Goal: Information Seeking & Learning: Compare options

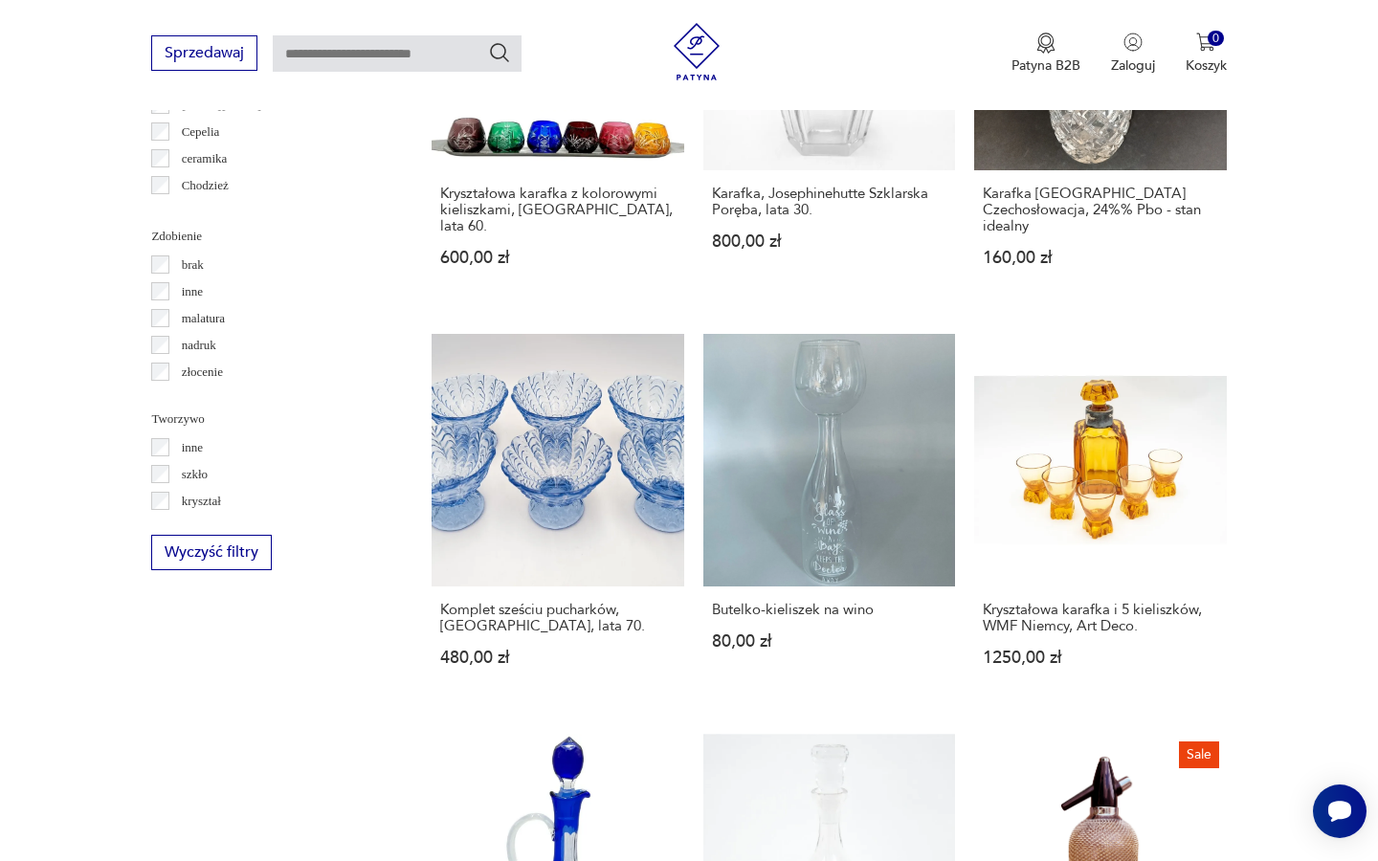
scroll to position [1745, 0]
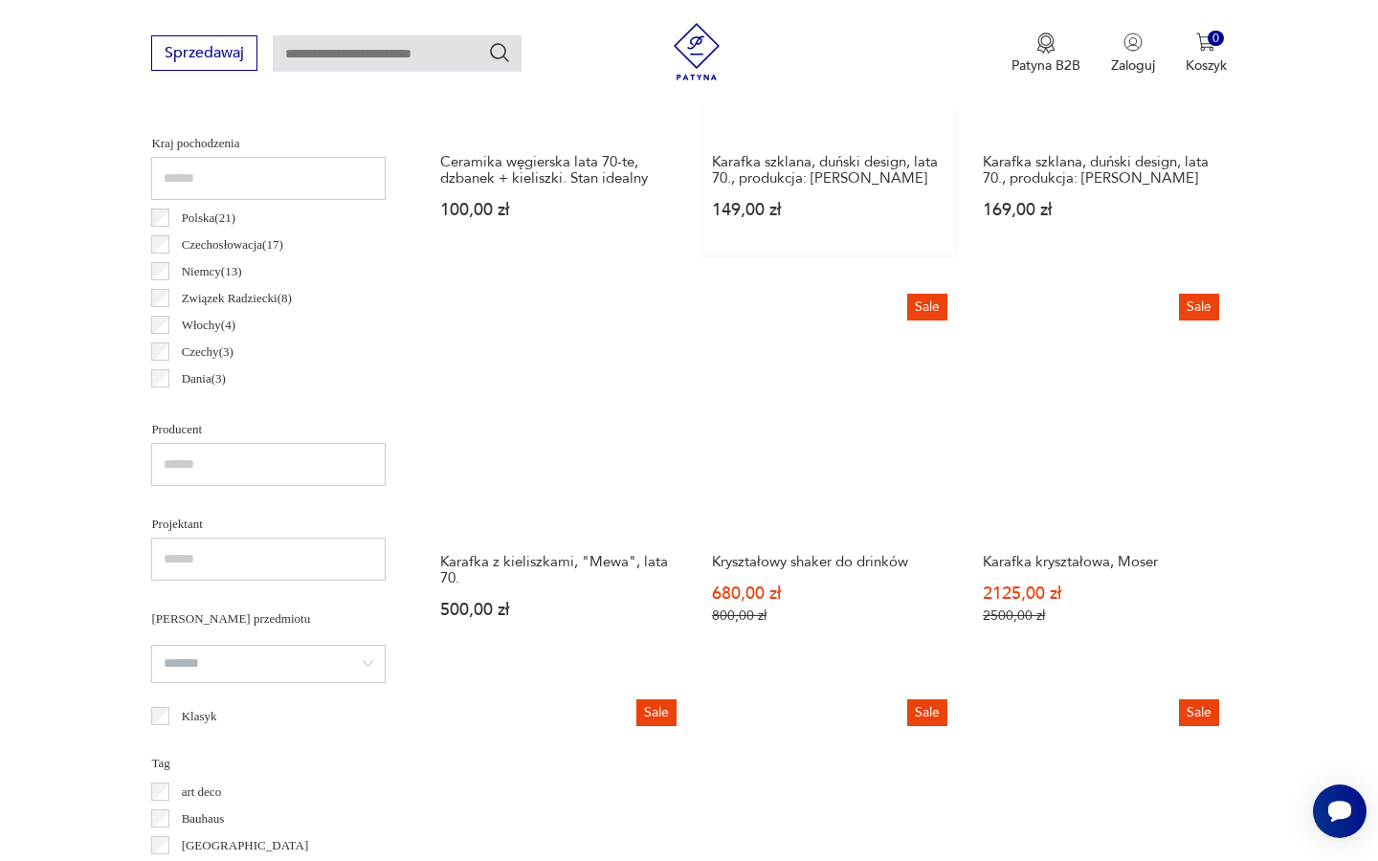
scroll to position [978, 0]
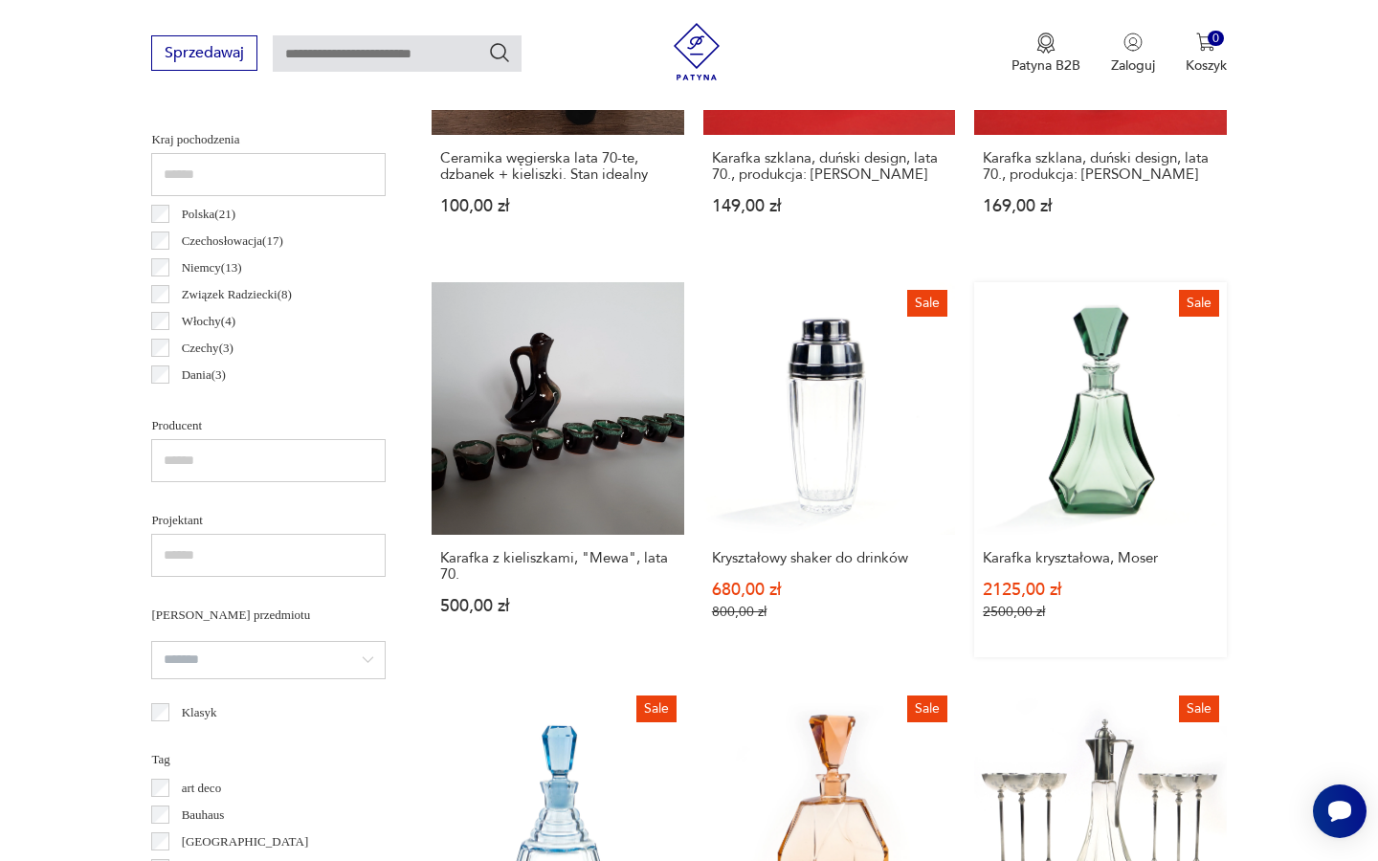
click at [974, 388] on link "Sale Karafka kryształowa, Moser 2125,00 zł 2500,00 zł" at bounding box center [1100, 469] width 252 height 374
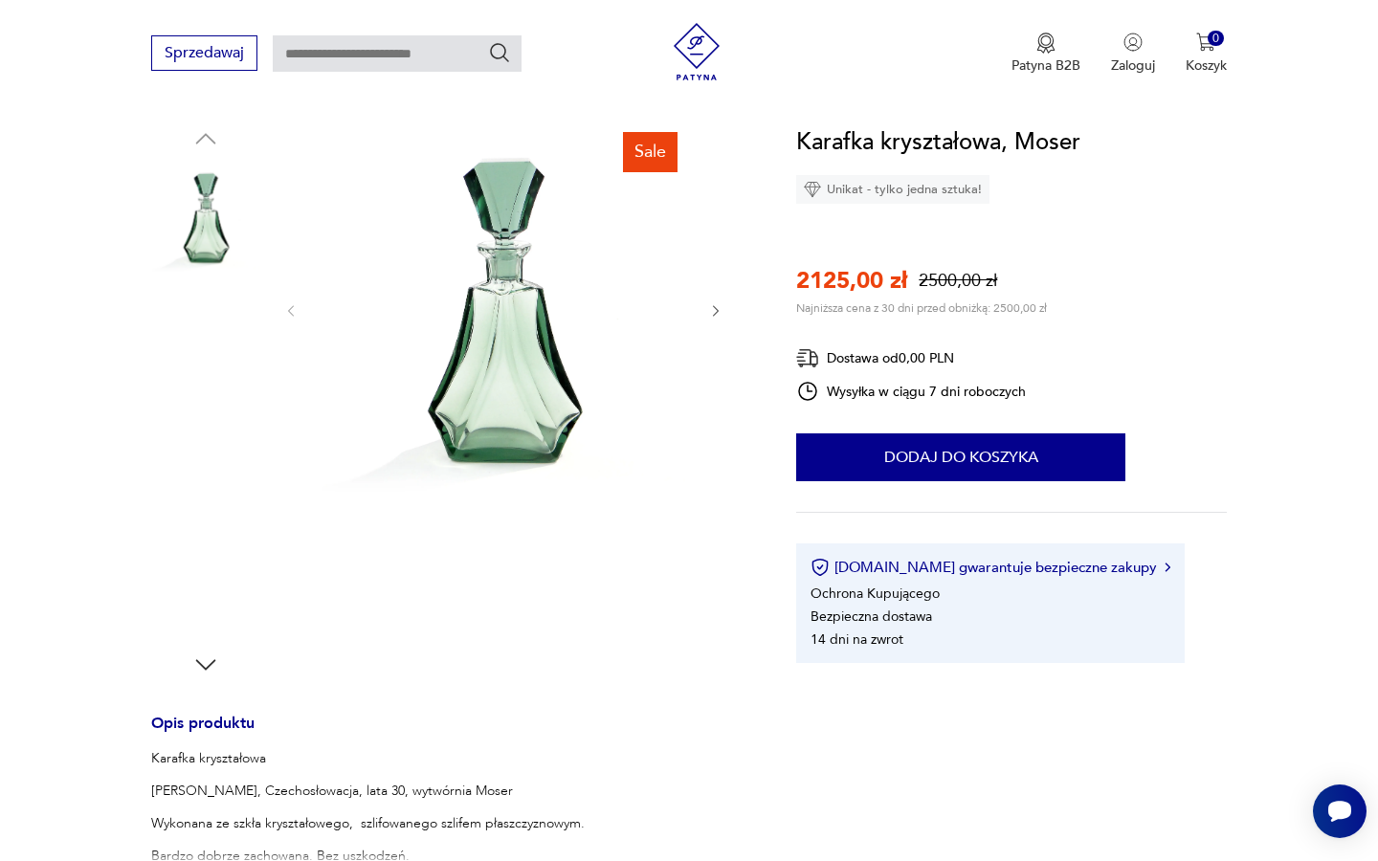
scroll to position [183, 0]
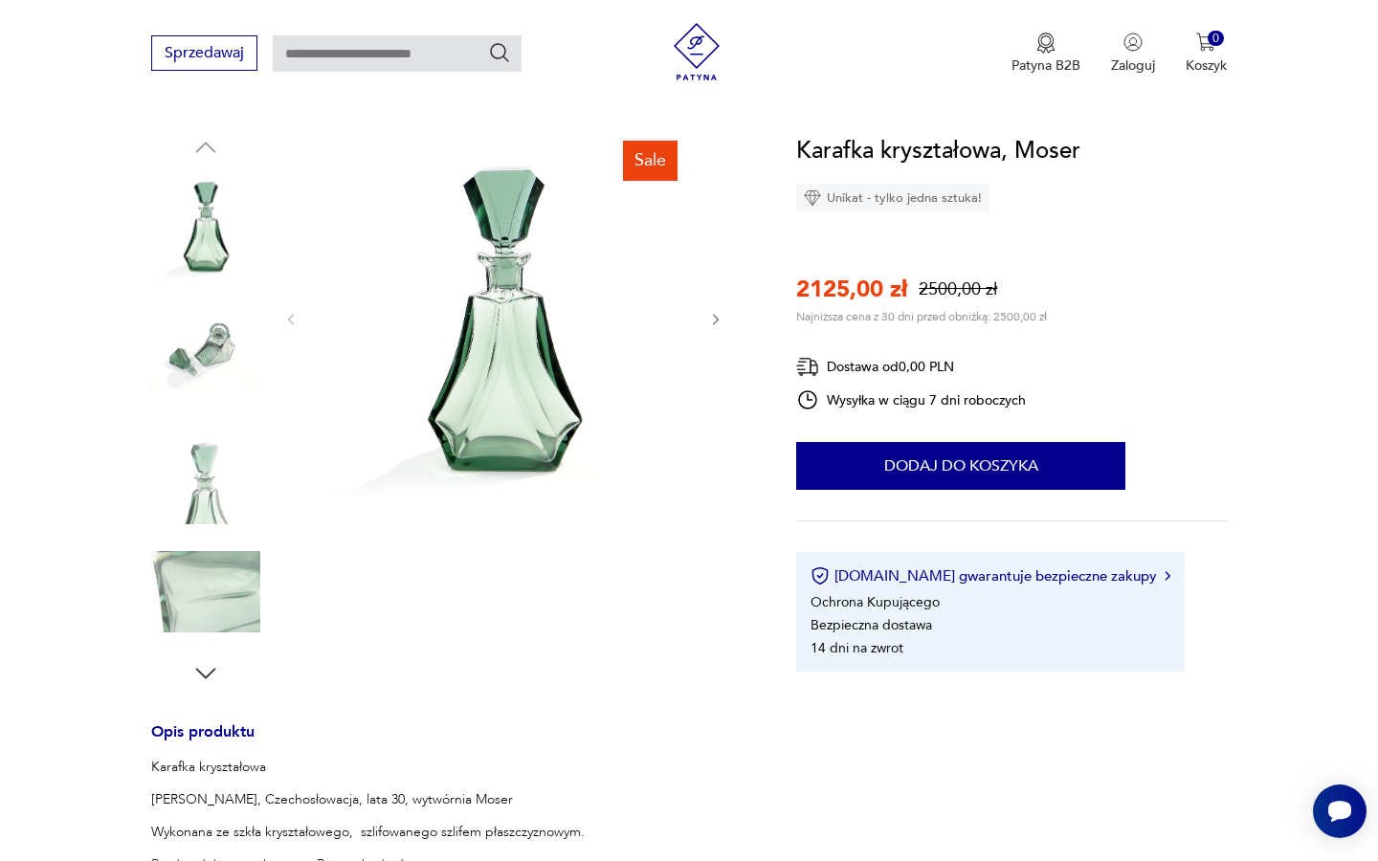
click at [204, 680] on icon "button" at bounding box center [205, 673] width 29 height 29
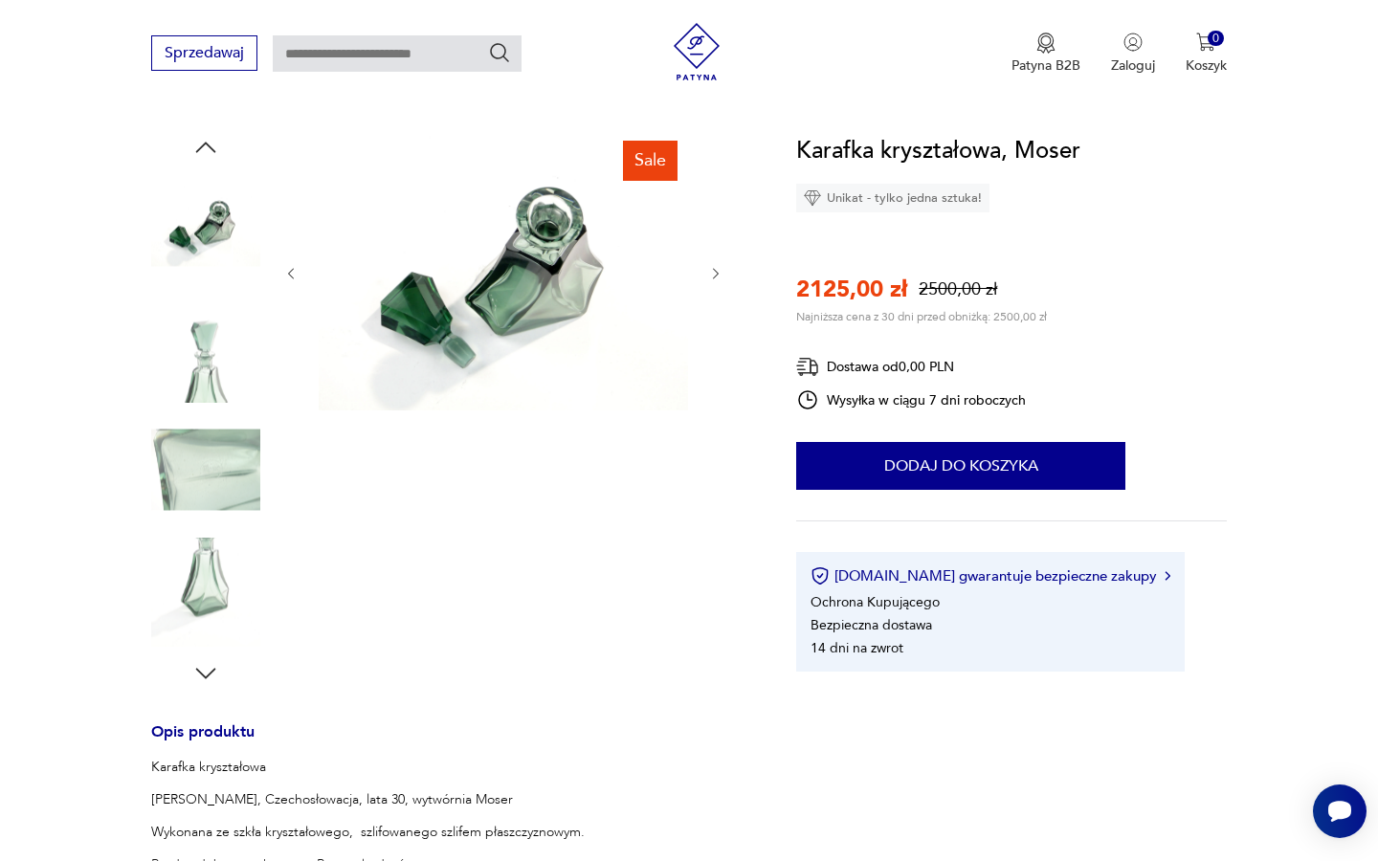
click at [208, 491] on img at bounding box center [205, 469] width 109 height 109
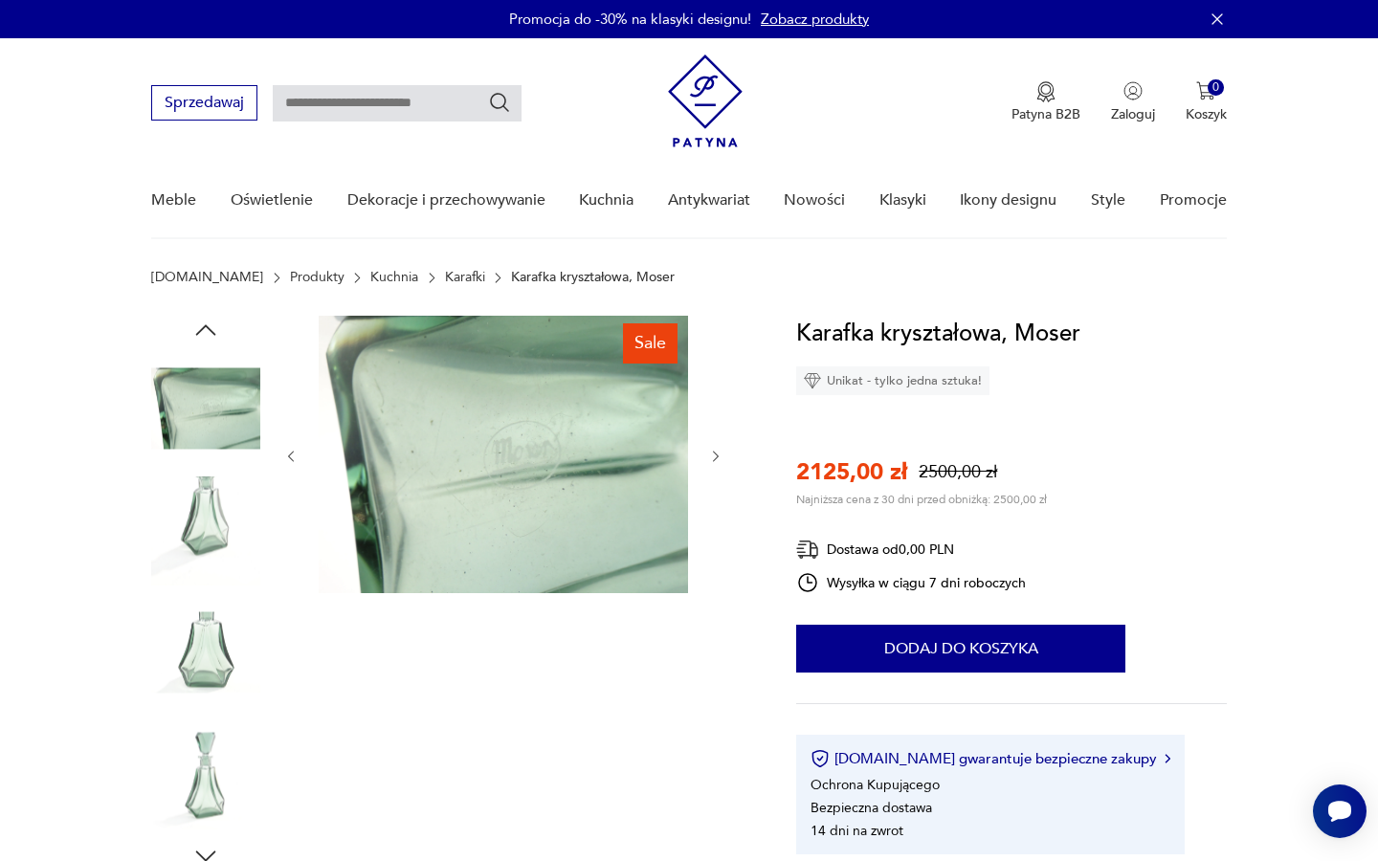
scroll to position [0, 0]
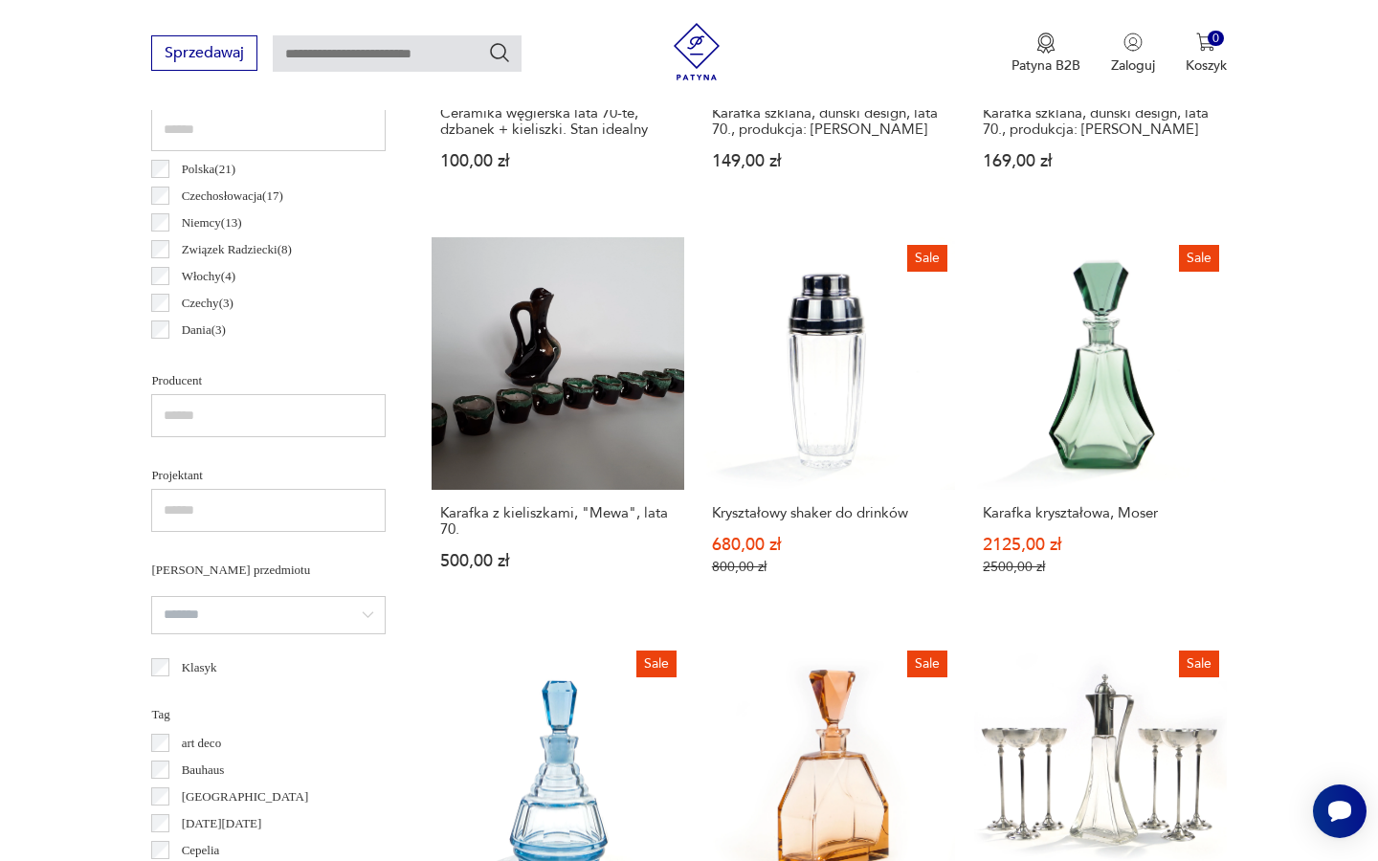
scroll to position [1027, 0]
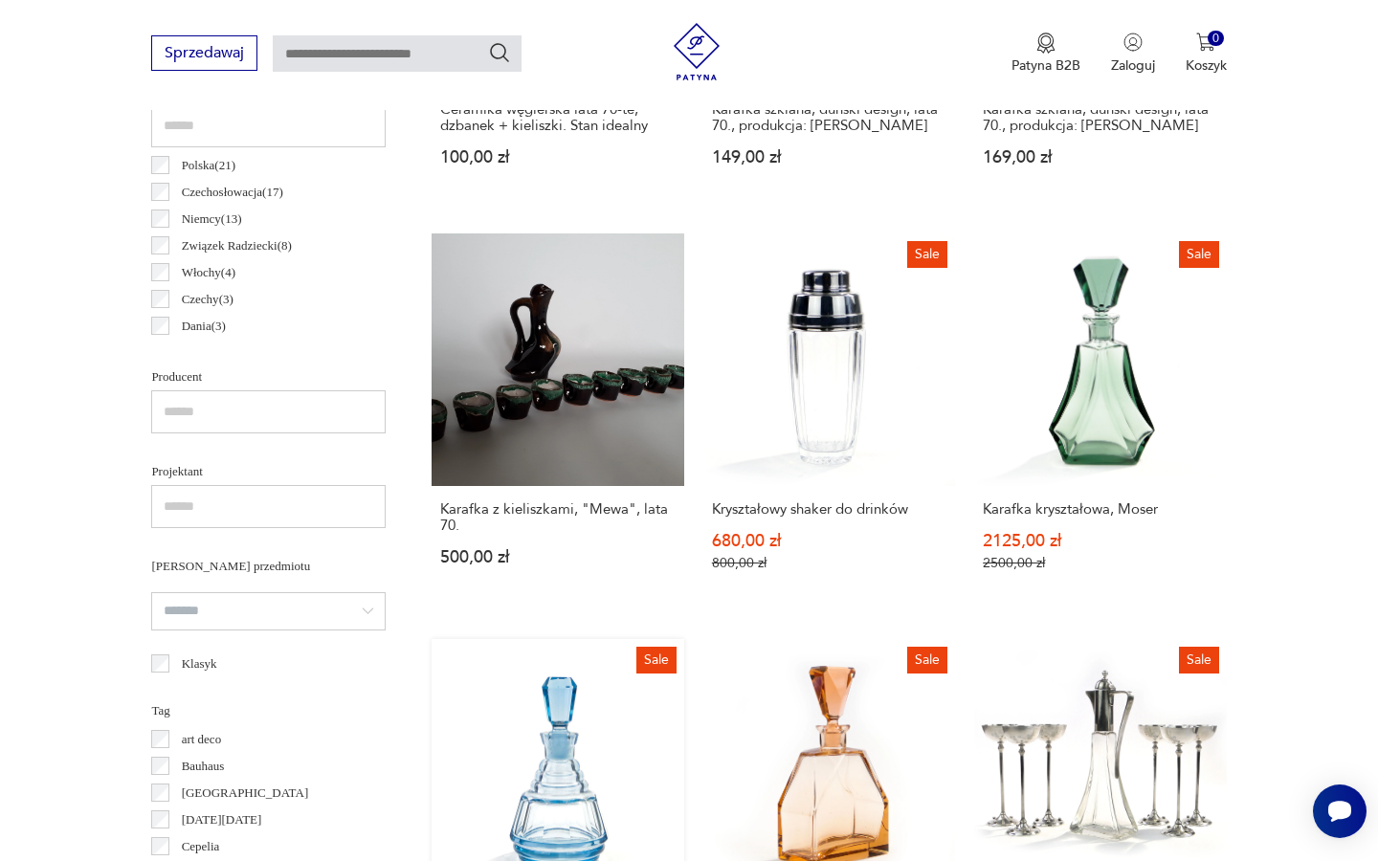
click at [683, 639] on link "Sale Karafka kryształowa, Moser 816,00 zł 960,00 zł" at bounding box center [558, 842] width 252 height 407
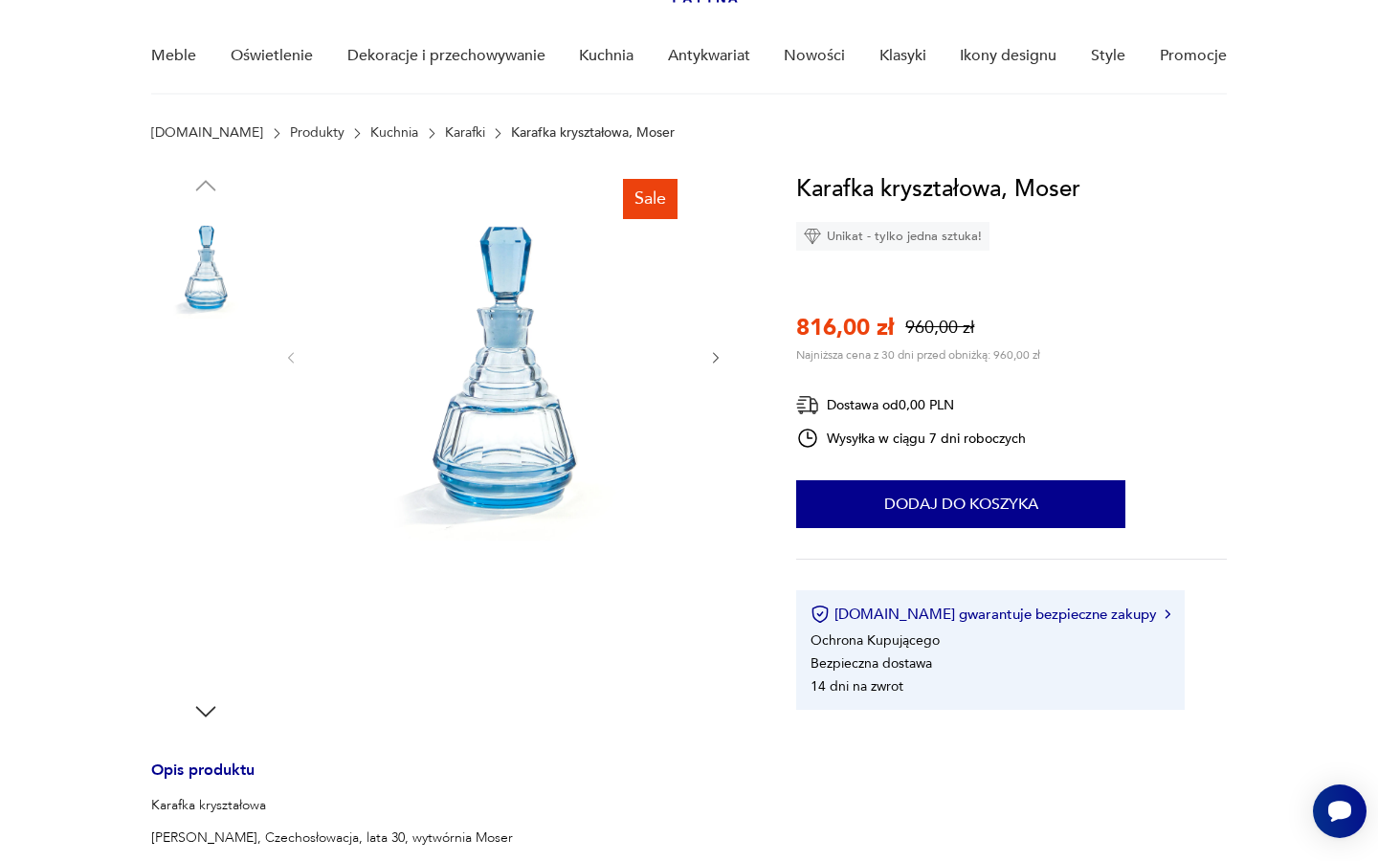
click at [197, 538] on img at bounding box center [205, 508] width 109 height 109
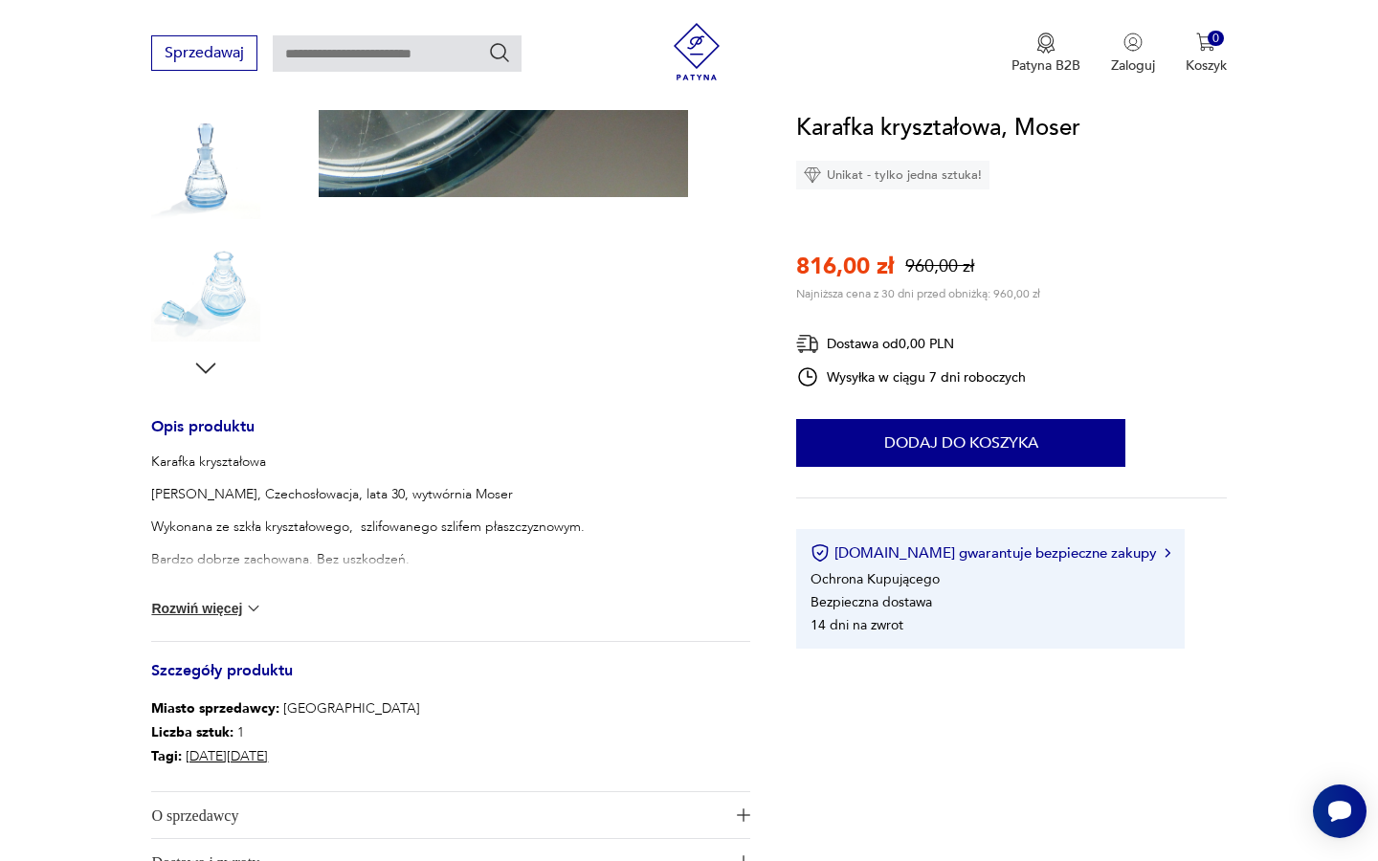
scroll to position [645, 0]
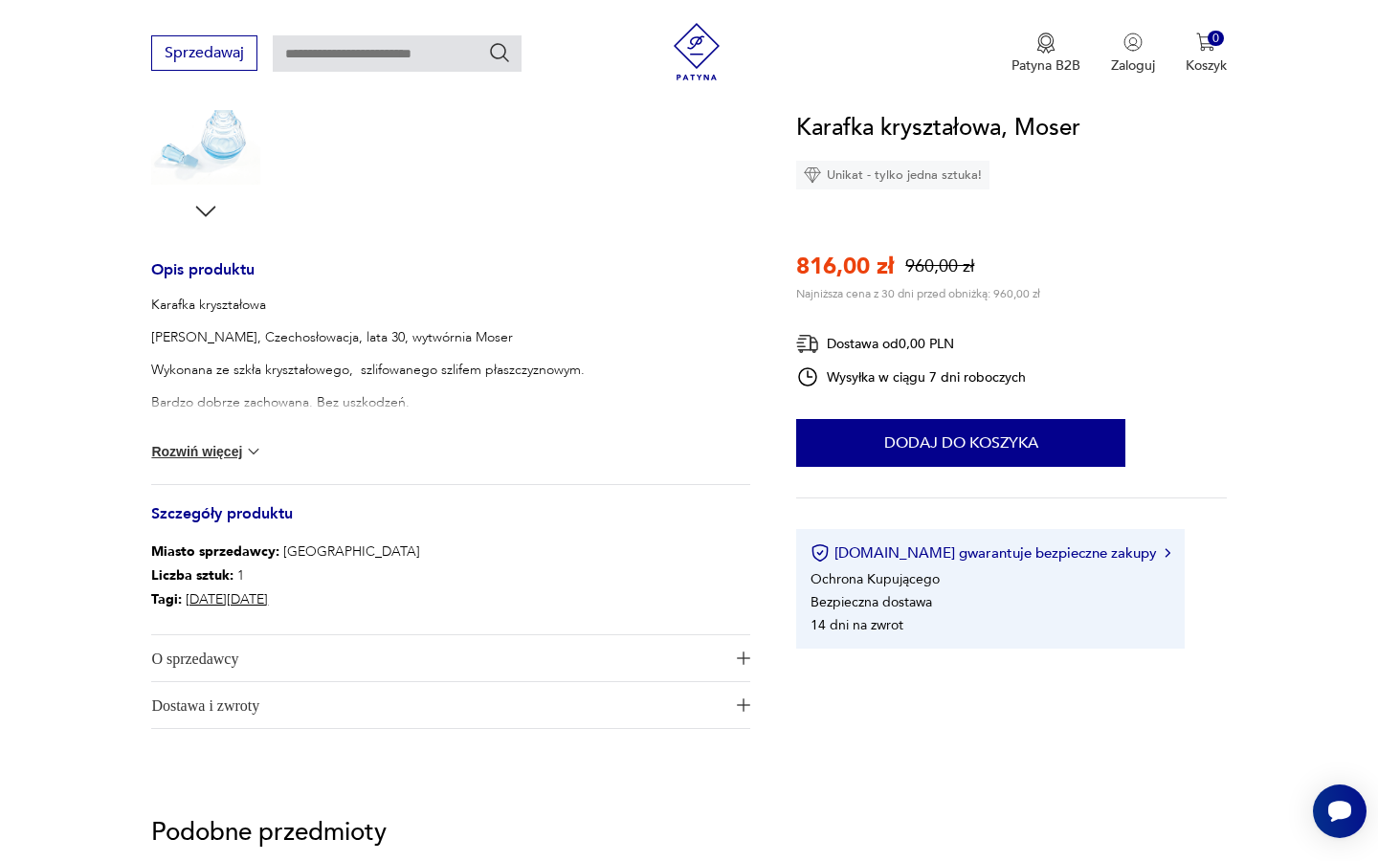
click at [192, 449] on button "Rozwiń więcej" at bounding box center [206, 451] width 111 height 19
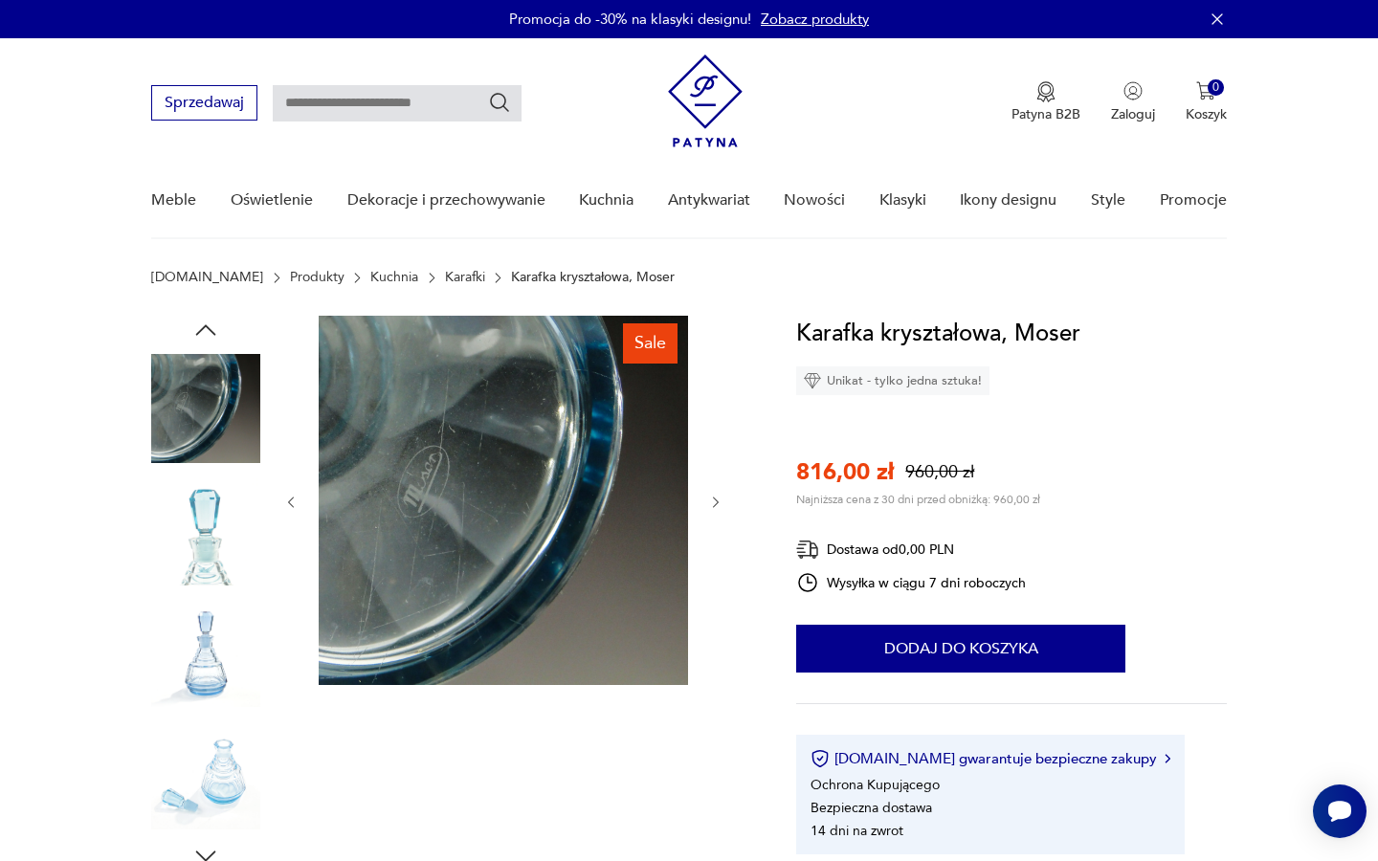
scroll to position [0, 0]
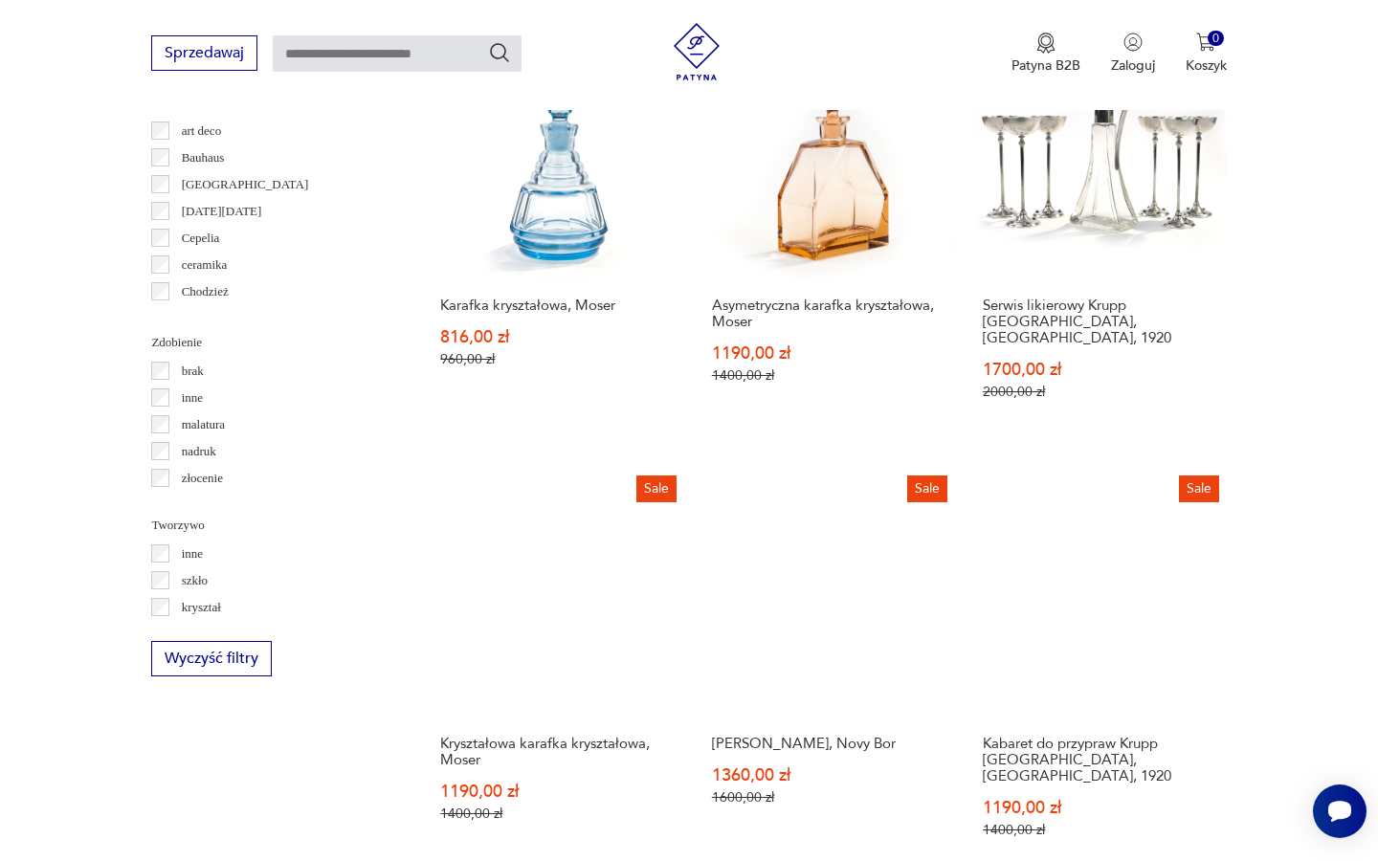
scroll to position [1866, 0]
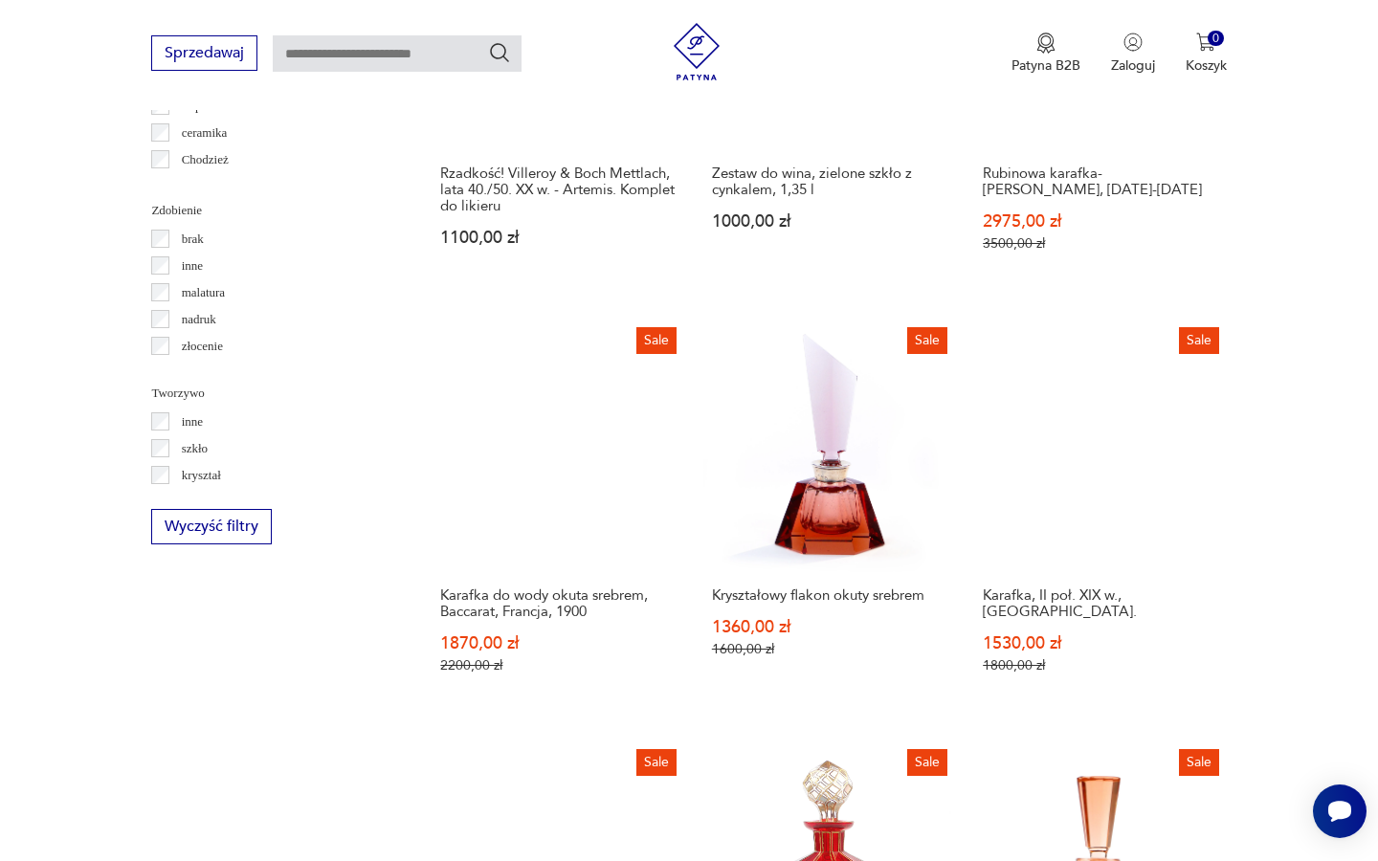
scroll to position [1769, 0]
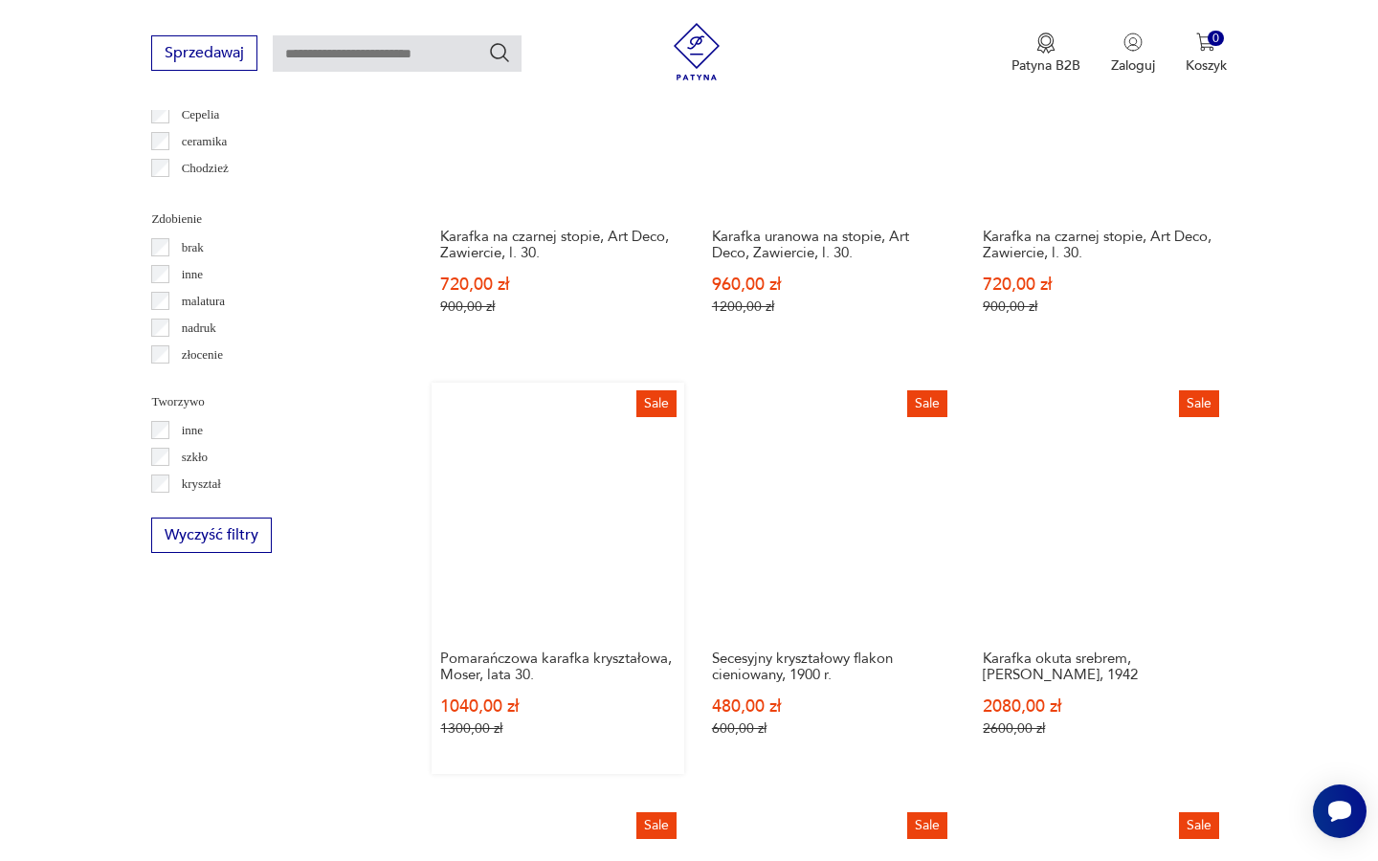
scroll to position [1767, 0]
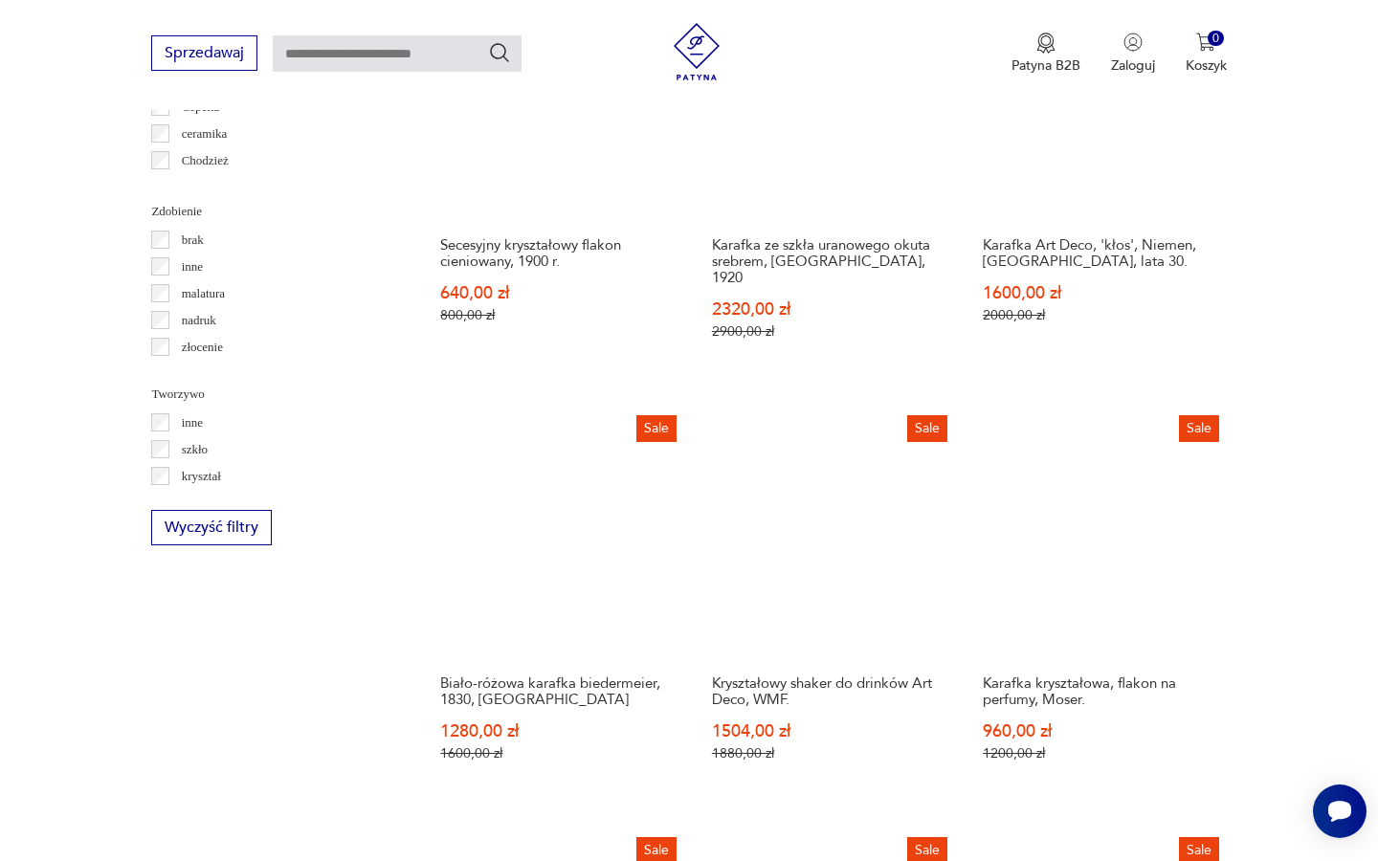
scroll to position [1769, 0]
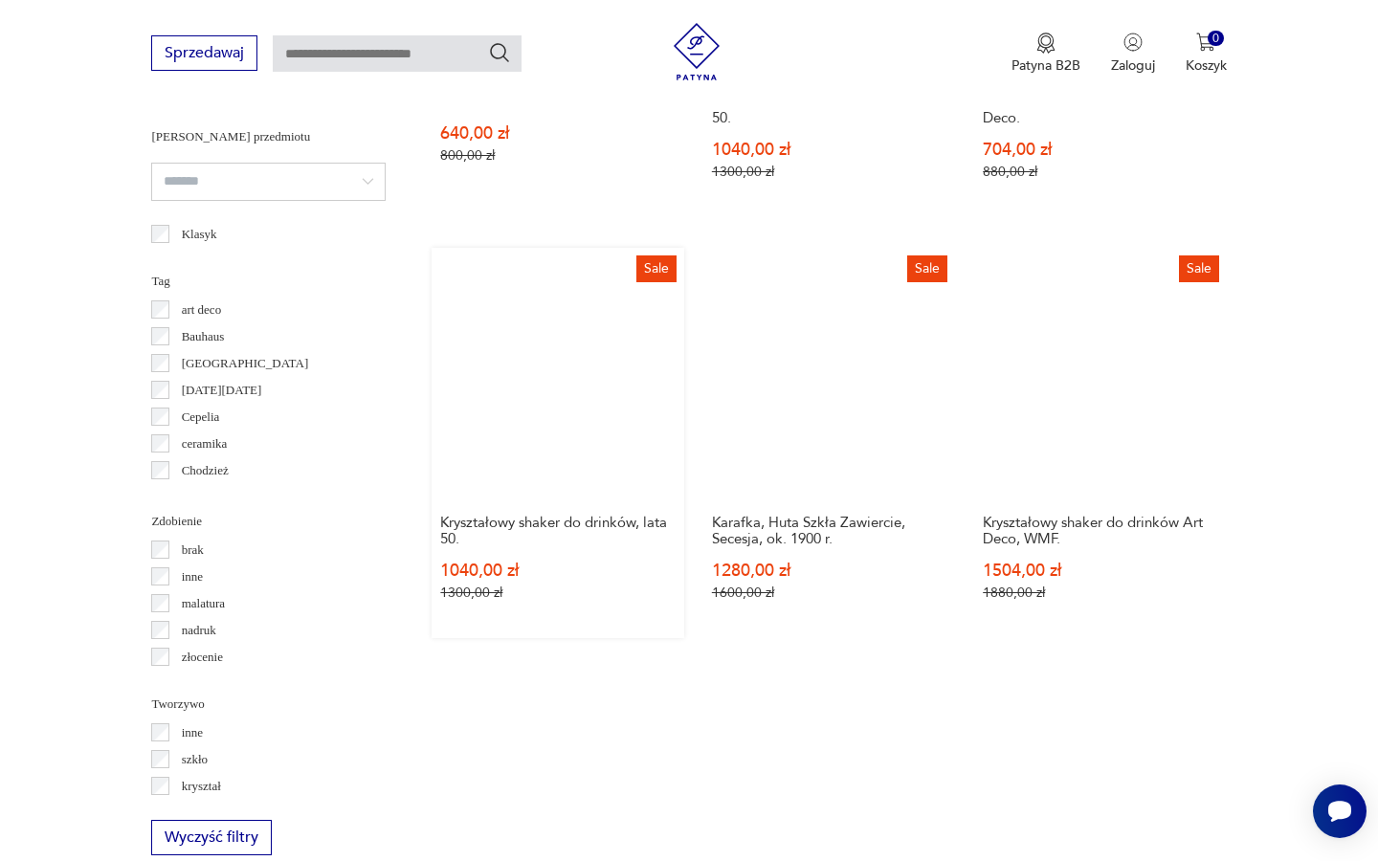
scroll to position [1479, 0]
